Goal: Task Accomplishment & Management: Manage account settings

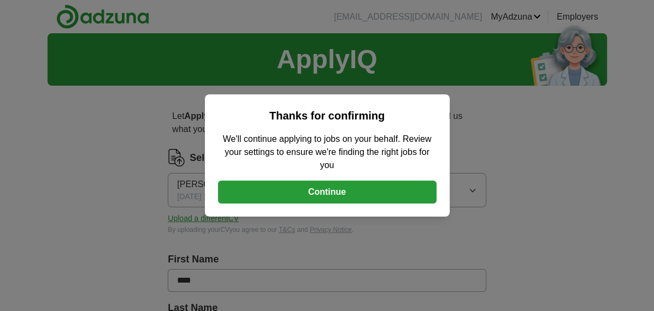
click at [154, 136] on div "Thanks for confirming We'll continue applying to jobs on your behalf. Review yo…" at bounding box center [327, 155] width 654 height 311
click at [304, 192] on button "Continue" at bounding box center [327, 192] width 218 height 23
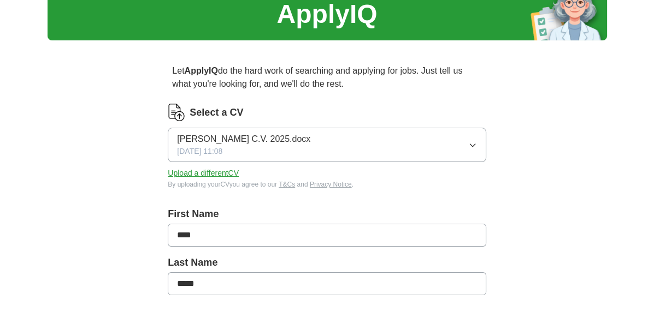
scroll to position [55, 0]
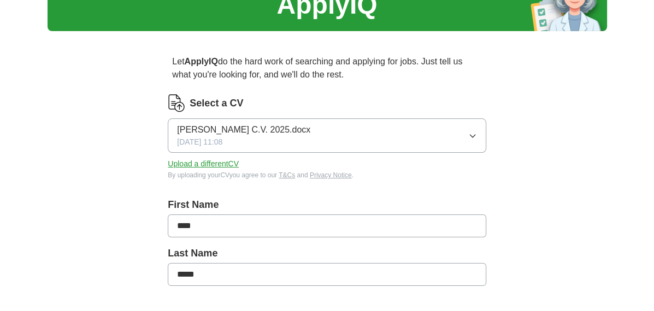
click at [212, 163] on button "Upload a different CV" at bounding box center [203, 163] width 71 height 11
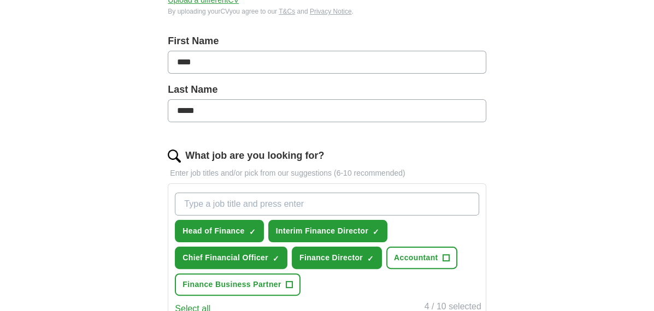
scroll to position [273, 0]
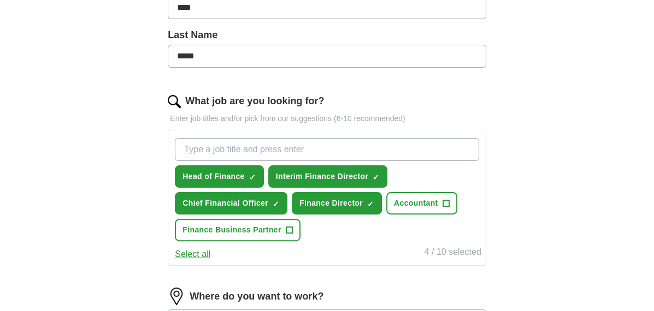
click at [224, 146] on input "What job are you looking for?" at bounding box center [327, 149] width 304 height 23
click at [229, 174] on span "Head of Finance" at bounding box center [213, 176] width 62 height 11
click at [253, 174] on span "+" at bounding box center [252, 177] width 7 height 9
click at [0, 0] on span "×" at bounding box center [0, 0] width 0 height 0
click at [395, 124] on div "What job are you looking for? Enter job titles and/or pick from our suggestions…" at bounding box center [327, 184] width 318 height 181
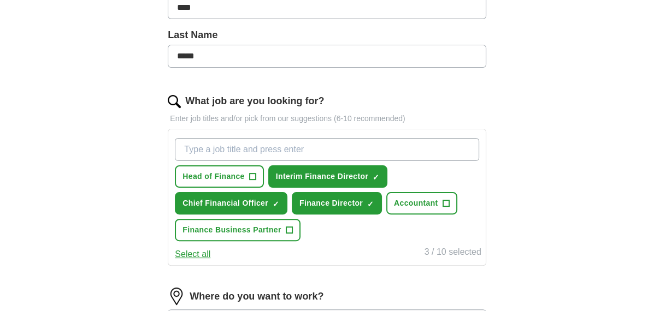
click at [243, 149] on input "What job are you looking for?" at bounding box center [327, 149] width 304 height 23
type input "Head of Finance"
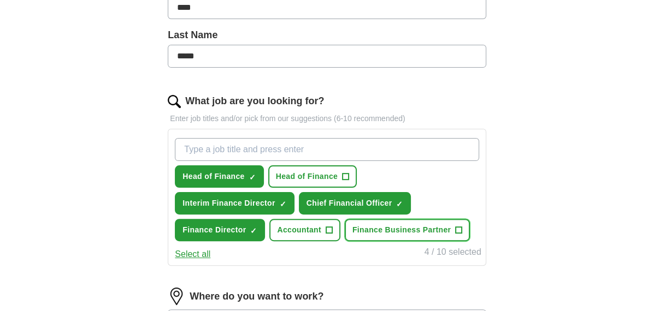
click at [460, 226] on span "+" at bounding box center [458, 230] width 7 height 9
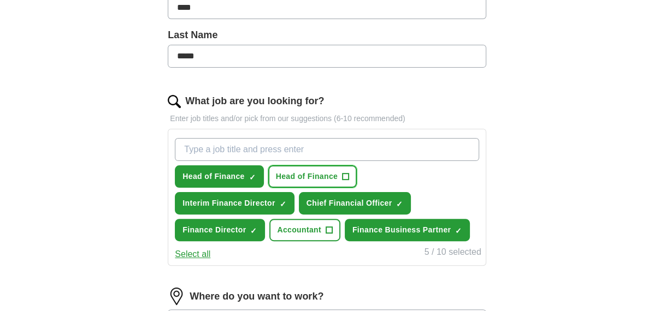
click at [345, 174] on span "+" at bounding box center [345, 177] width 7 height 9
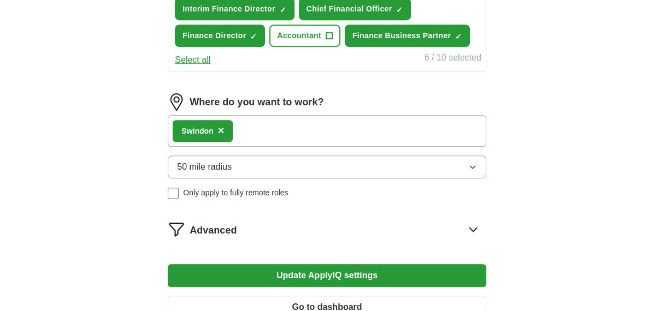
scroll to position [491, 0]
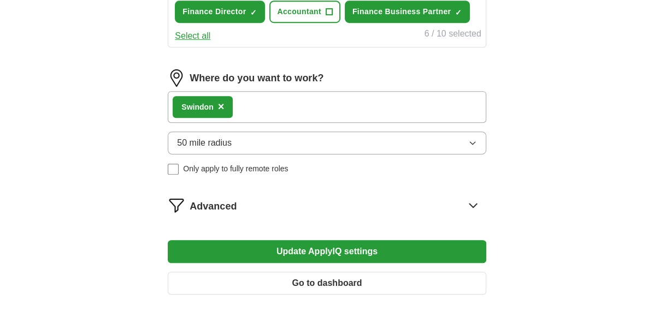
click at [473, 139] on icon "button" at bounding box center [472, 143] width 9 height 9
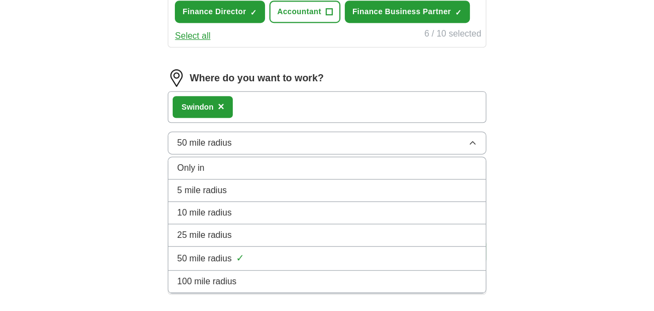
click at [224, 232] on span "25 mile radius" at bounding box center [204, 235] width 55 height 13
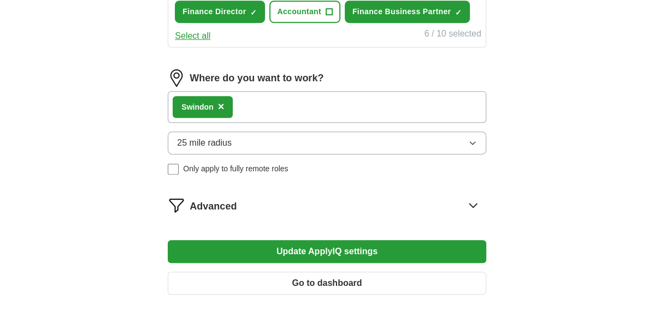
click at [331, 246] on button "Update ApplyIQ settings" at bounding box center [327, 251] width 318 height 23
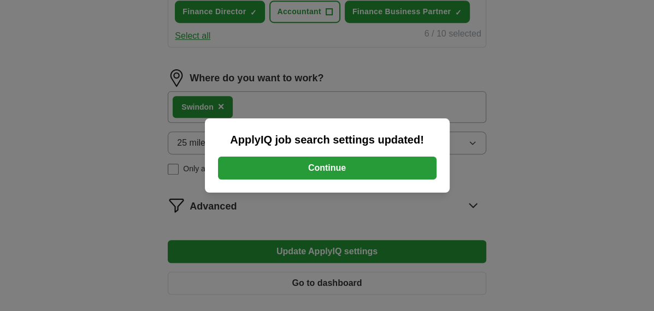
click at [311, 168] on button "Continue" at bounding box center [327, 168] width 218 height 23
